Goal: Navigation & Orientation: Find specific page/section

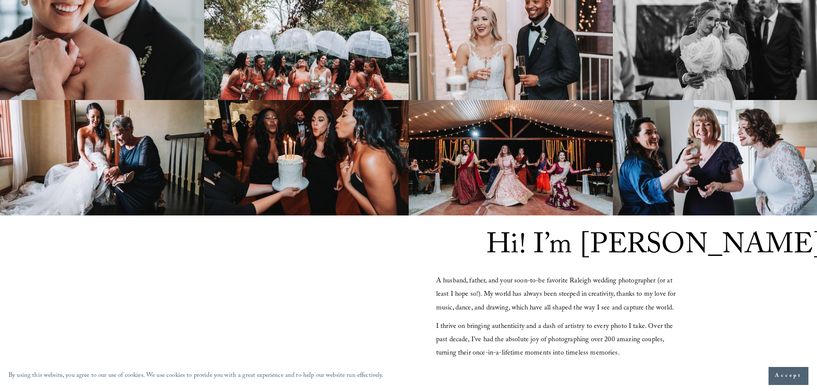
scroll to position [815, 0]
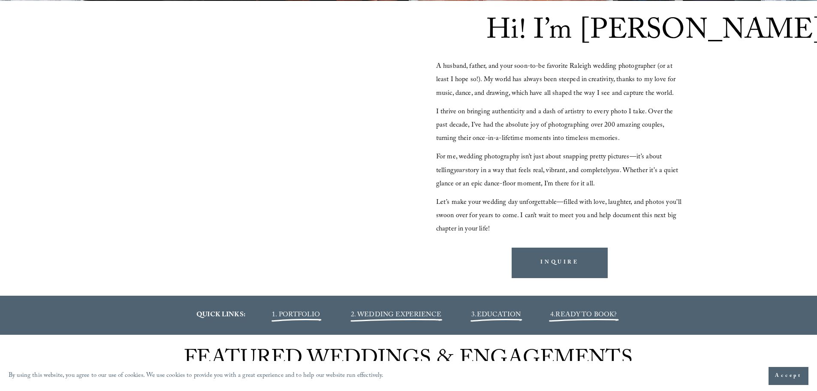
click at [297, 313] on span "1. PORTFOLIO" at bounding box center [296, 315] width 48 height 12
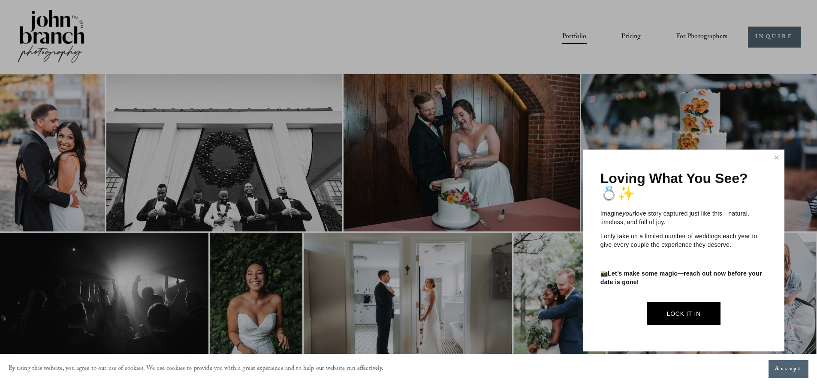
click at [48, 36] on div at bounding box center [408, 192] width 817 height 384
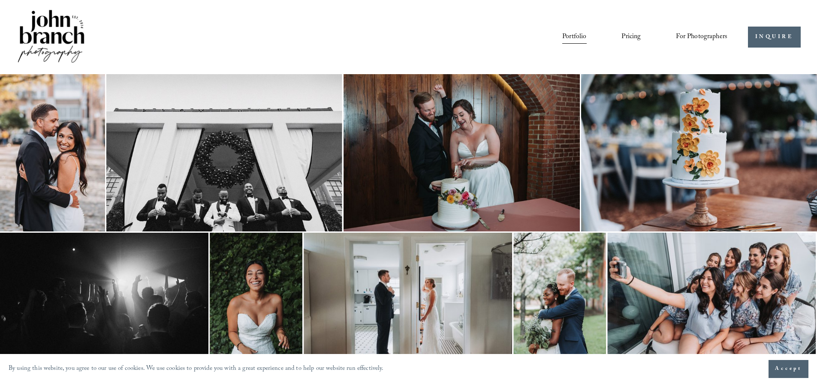
click at [48, 35] on img at bounding box center [50, 37] width 69 height 58
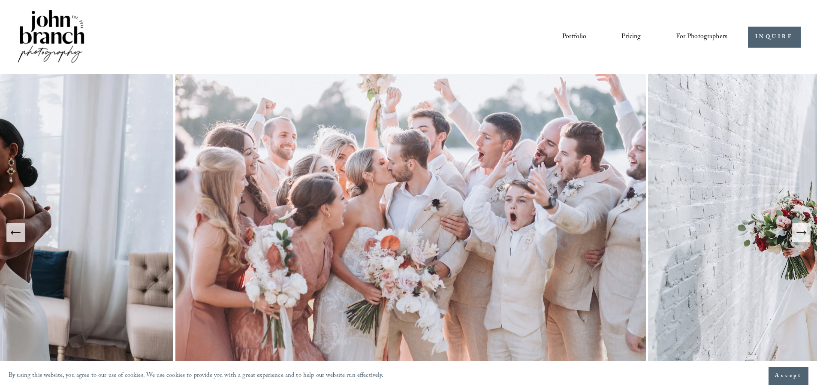
click at [18, 235] on icon "Previous Slide" at bounding box center [16, 232] width 12 height 12
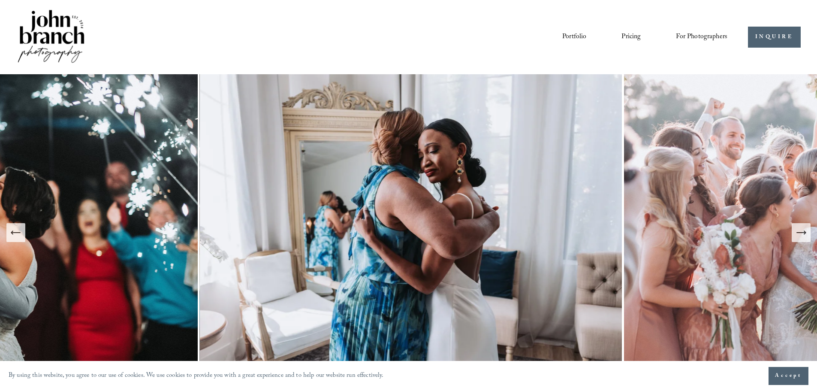
click at [16, 232] on icon "Previous Slide" at bounding box center [16, 232] width 9 height 0
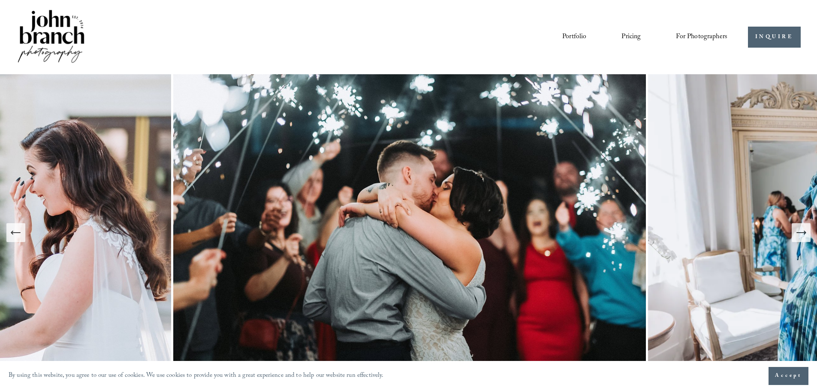
click at [16, 232] on icon "Previous Slide" at bounding box center [16, 232] width 9 height 0
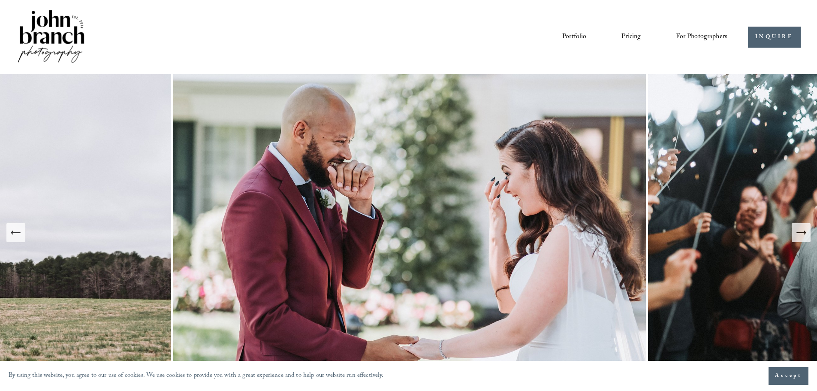
click at [16, 232] on icon "Previous Slide" at bounding box center [16, 232] width 9 height 0
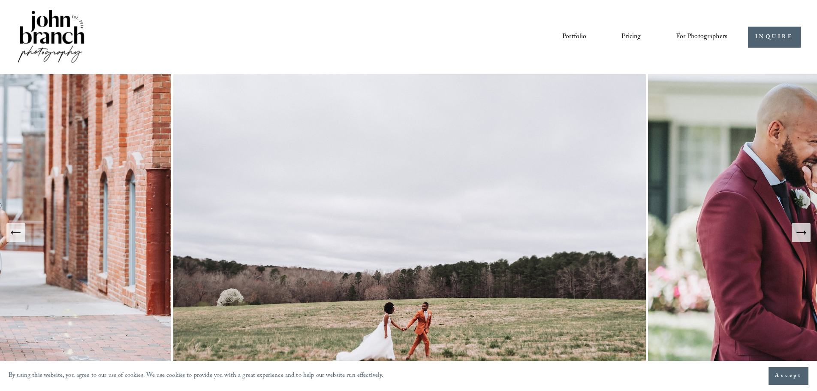
click at [16, 232] on icon "Previous Slide" at bounding box center [16, 232] width 9 height 0
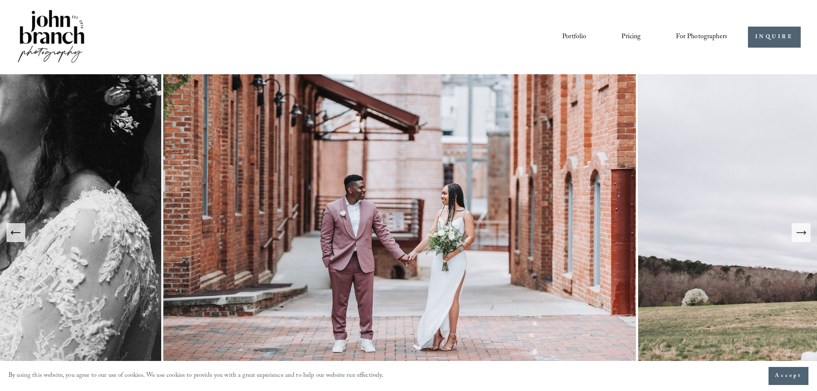
click at [16, 232] on icon "Previous Slide" at bounding box center [16, 232] width 9 height 0
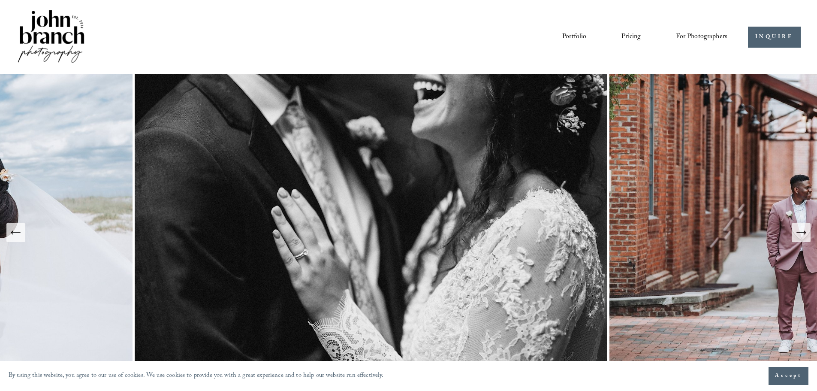
click at [16, 232] on icon "Previous Slide" at bounding box center [16, 232] width 9 height 0
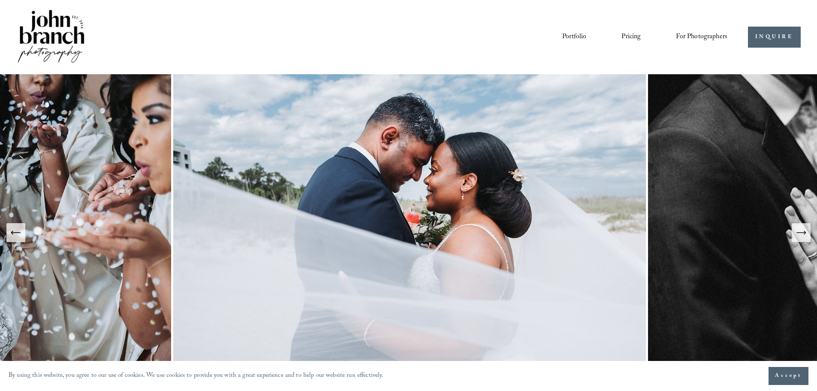
click at [12, 231] on icon "Previous Slide" at bounding box center [12, 232] width 2 height 3
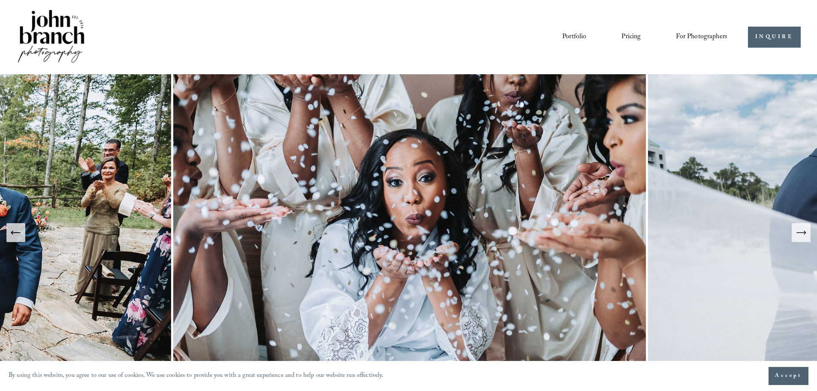
click at [12, 231] on icon "Previous Slide" at bounding box center [12, 232] width 2 height 3
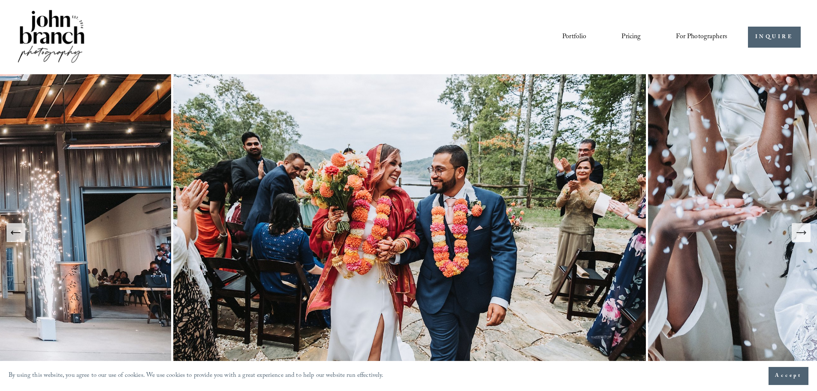
click at [12, 231] on icon "Previous Slide" at bounding box center [12, 232] width 2 height 3
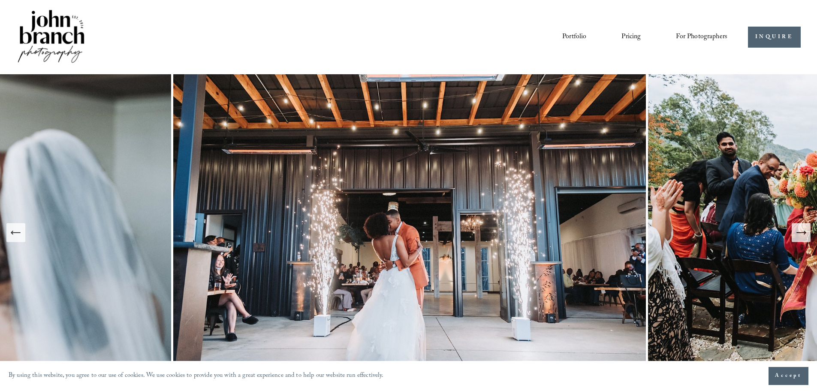
click at [12, 231] on icon "Previous Slide" at bounding box center [12, 232] width 2 height 3
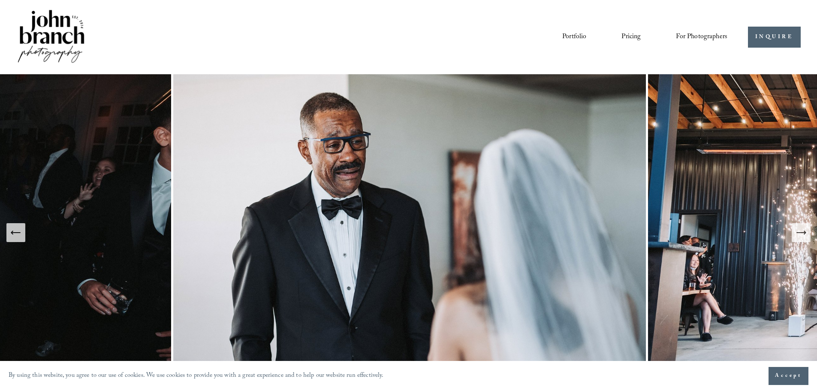
click at [0, 0] on span "Presets" at bounding box center [0, 0] width 0 height 0
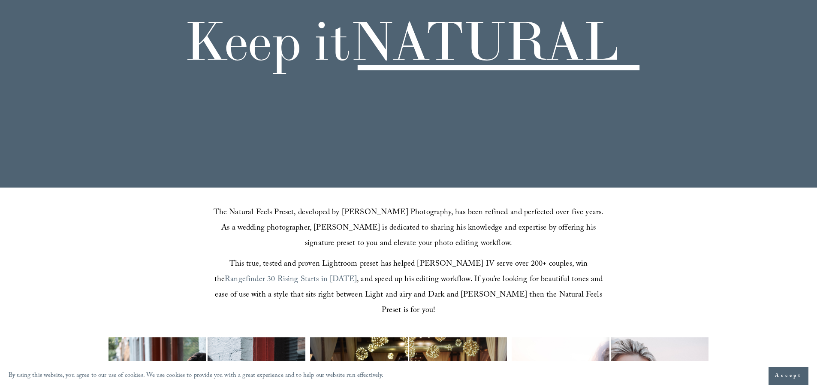
scroll to position [171, 0]
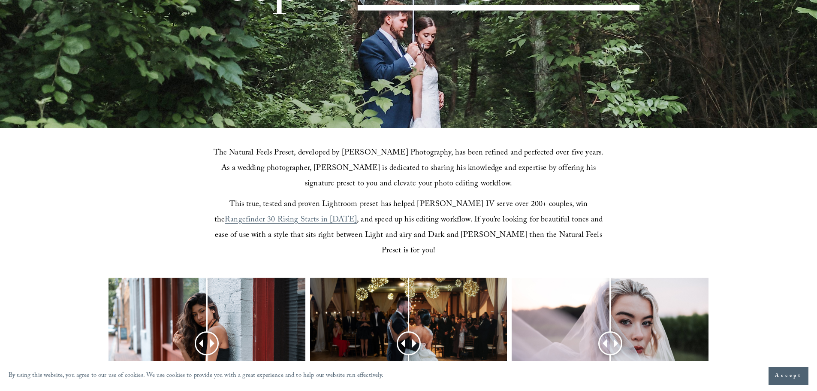
click at [781, 376] on span "Accept" at bounding box center [788, 375] width 27 height 9
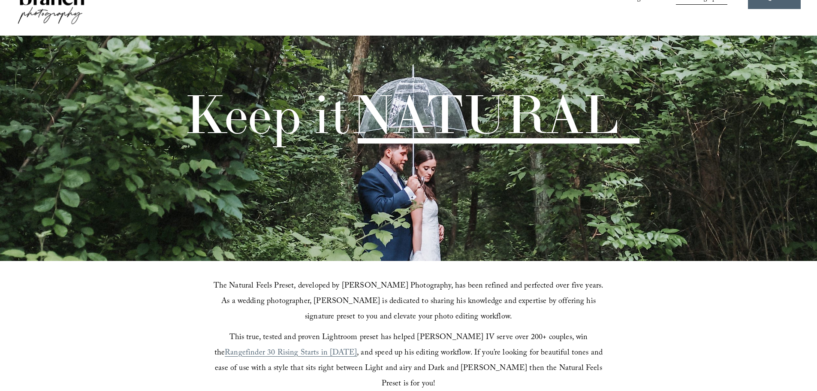
scroll to position [0, 0]
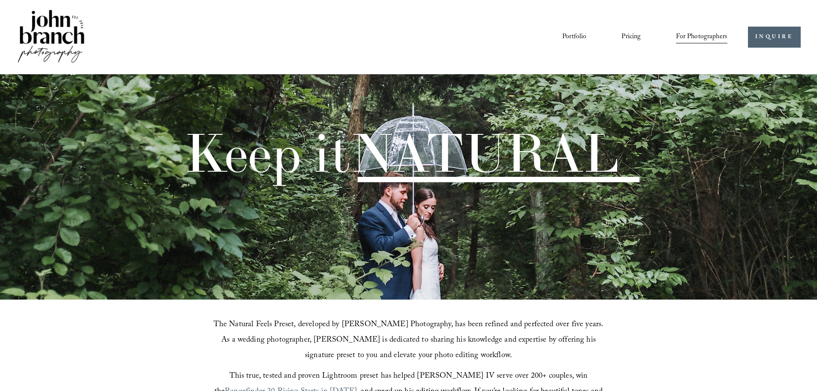
click at [0, 0] on span "Presets" at bounding box center [0, 0] width 0 height 0
click at [0, 0] on span "Education" at bounding box center [0, 0] width 0 height 0
